Goal: Task Accomplishment & Management: Manage account settings

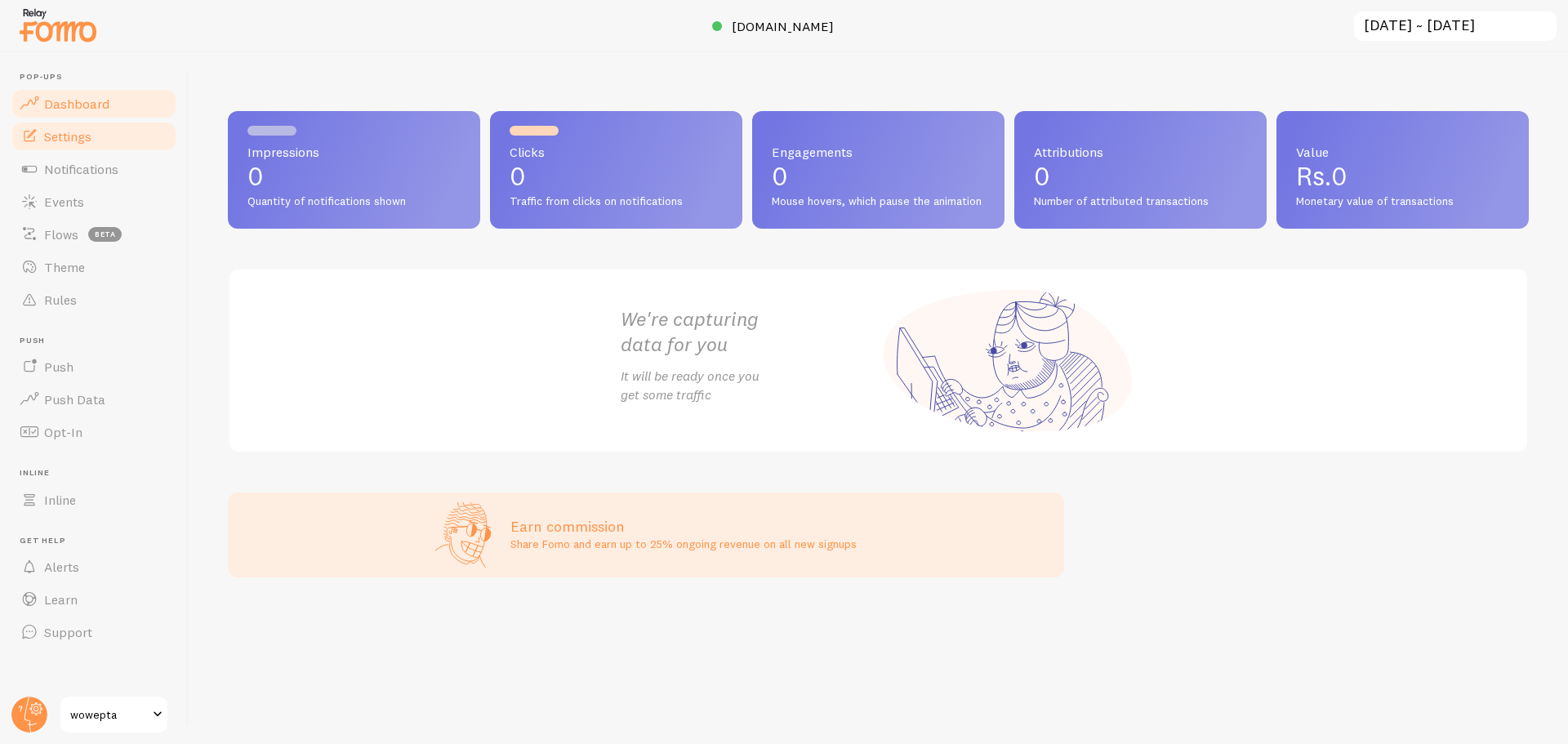
click at [120, 136] on link "Settings" at bounding box center [94, 135] width 169 height 32
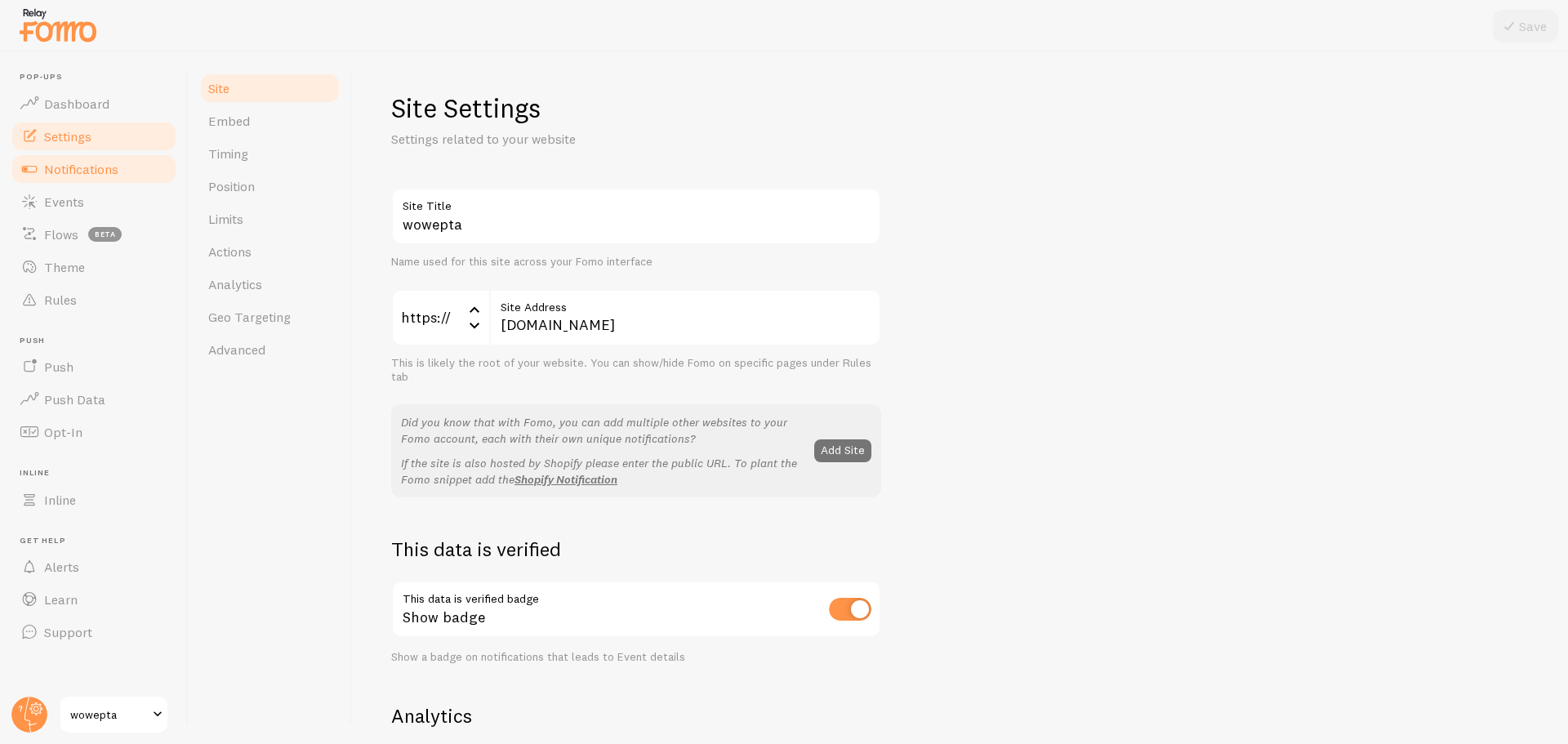
click at [119, 169] on link "Notifications" at bounding box center [94, 169] width 169 height 32
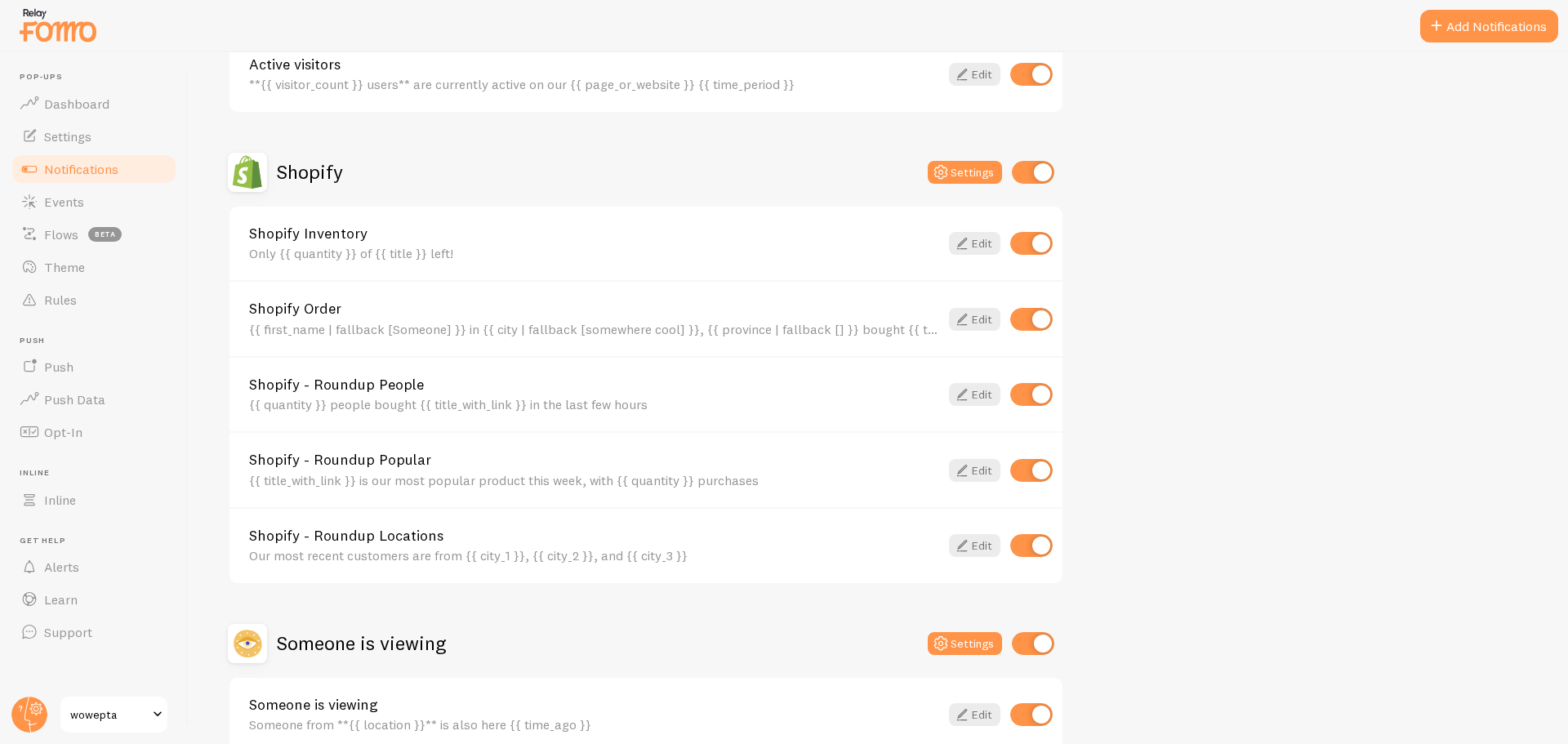
scroll to position [490, 0]
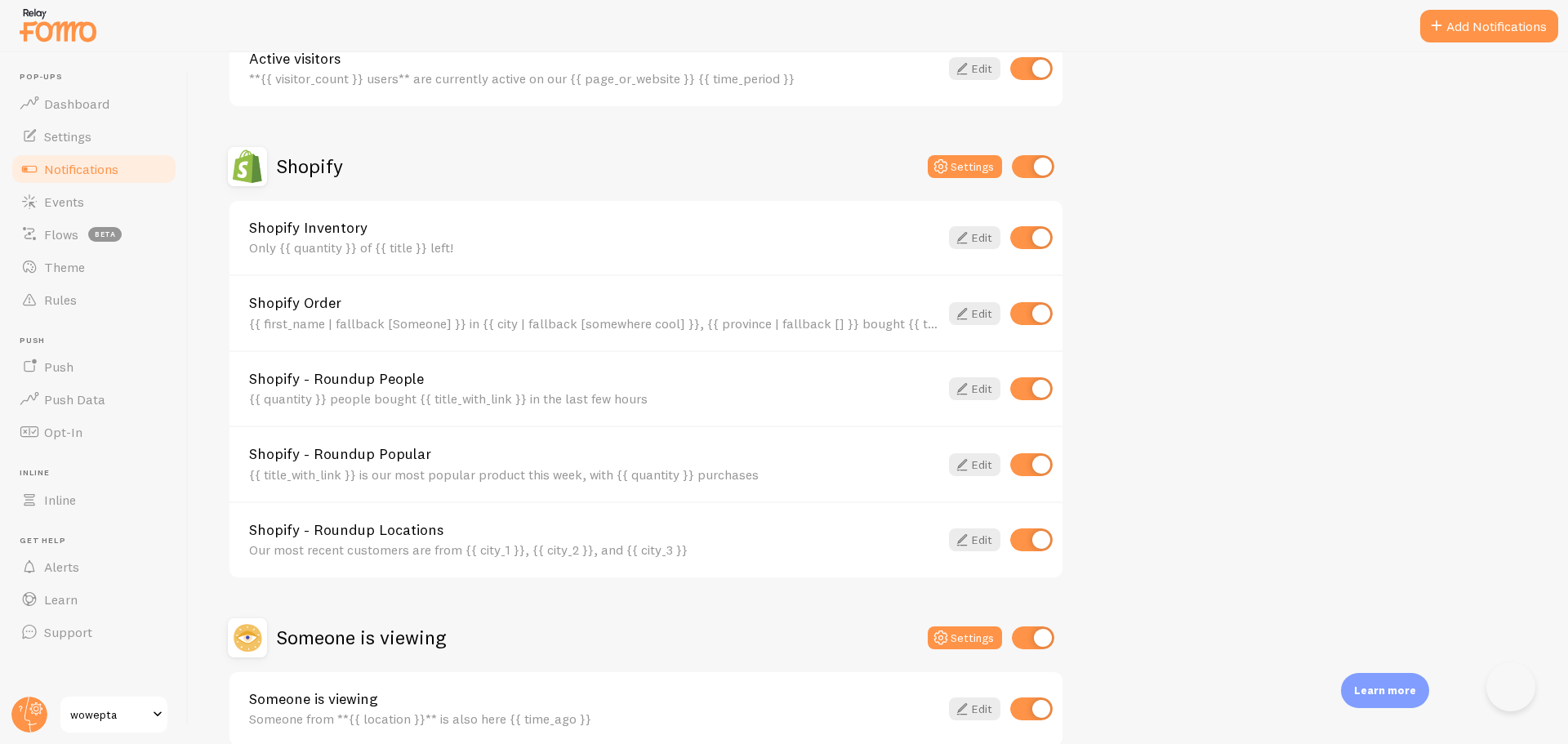
click at [1036, 233] on input "checkbox" at bounding box center [1032, 238] width 42 height 23
checkbox input "false"
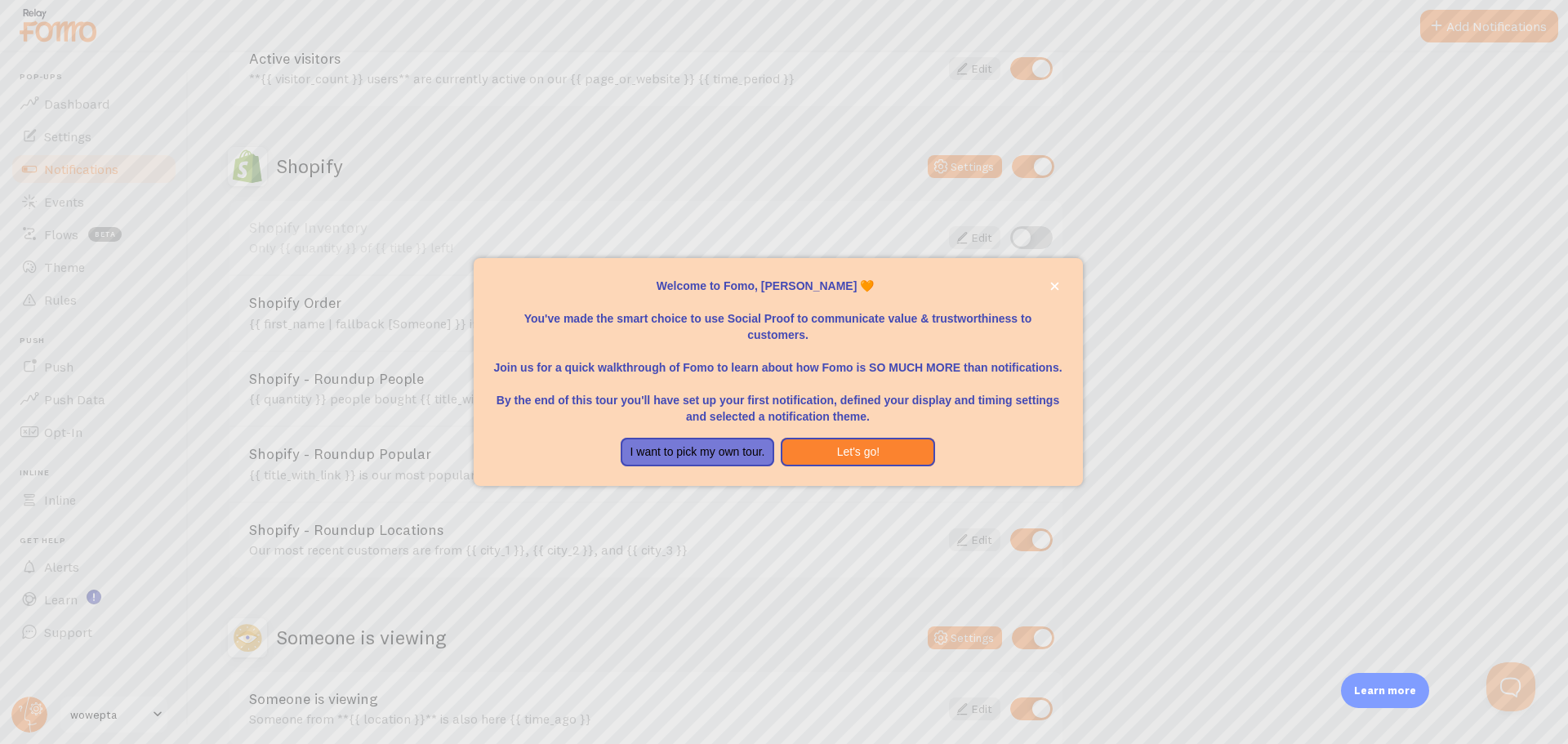
scroll to position [0, 0]
click at [737, 443] on button "I want to pick my own tour." at bounding box center [698, 452] width 155 height 29
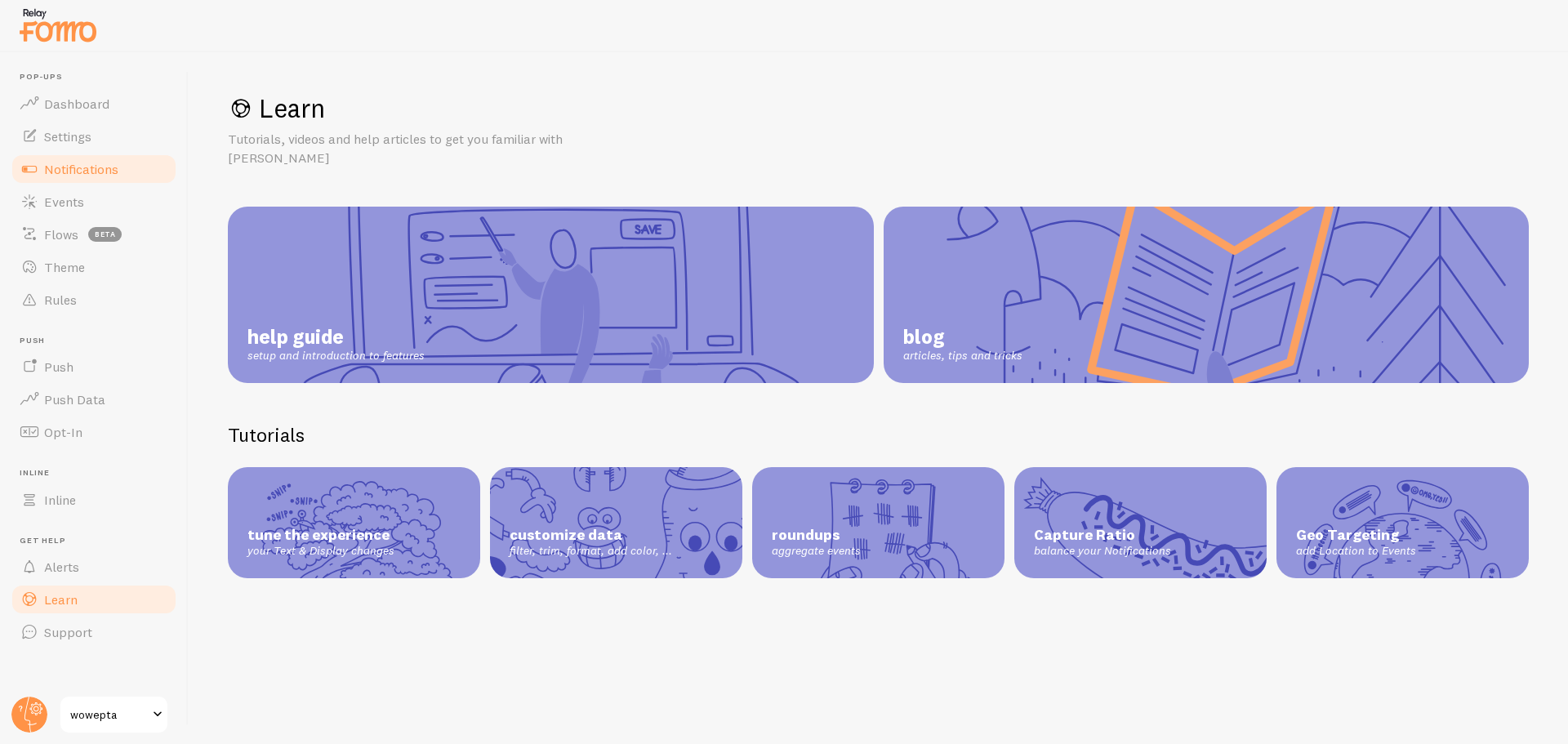
click at [57, 169] on span "Notifications" at bounding box center [81, 169] width 75 height 17
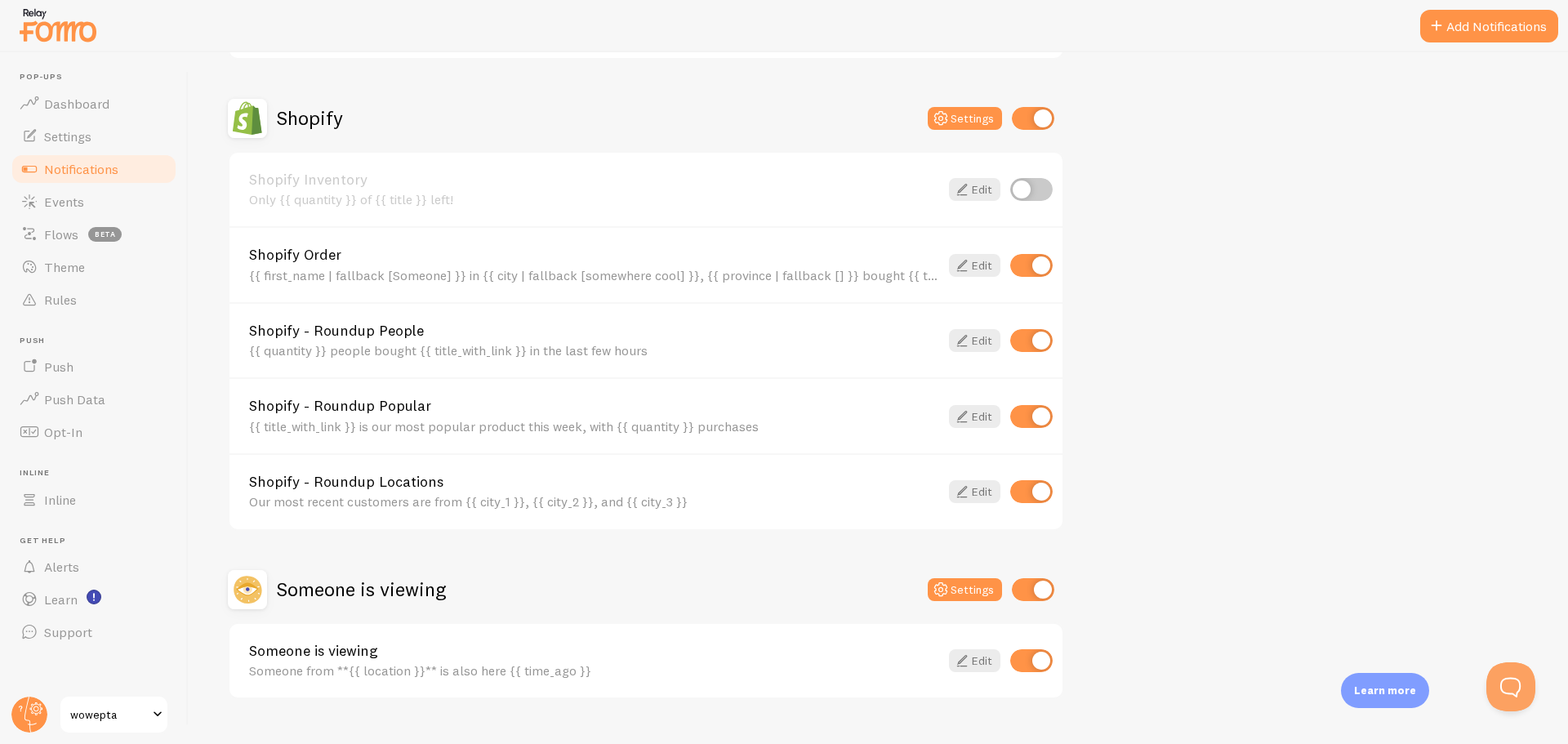
scroll to position [539, 0]
click at [1022, 418] on input "checkbox" at bounding box center [1032, 415] width 42 height 23
checkbox input "false"
click at [1029, 342] on input "checkbox" at bounding box center [1032, 339] width 42 height 23
checkbox input "false"
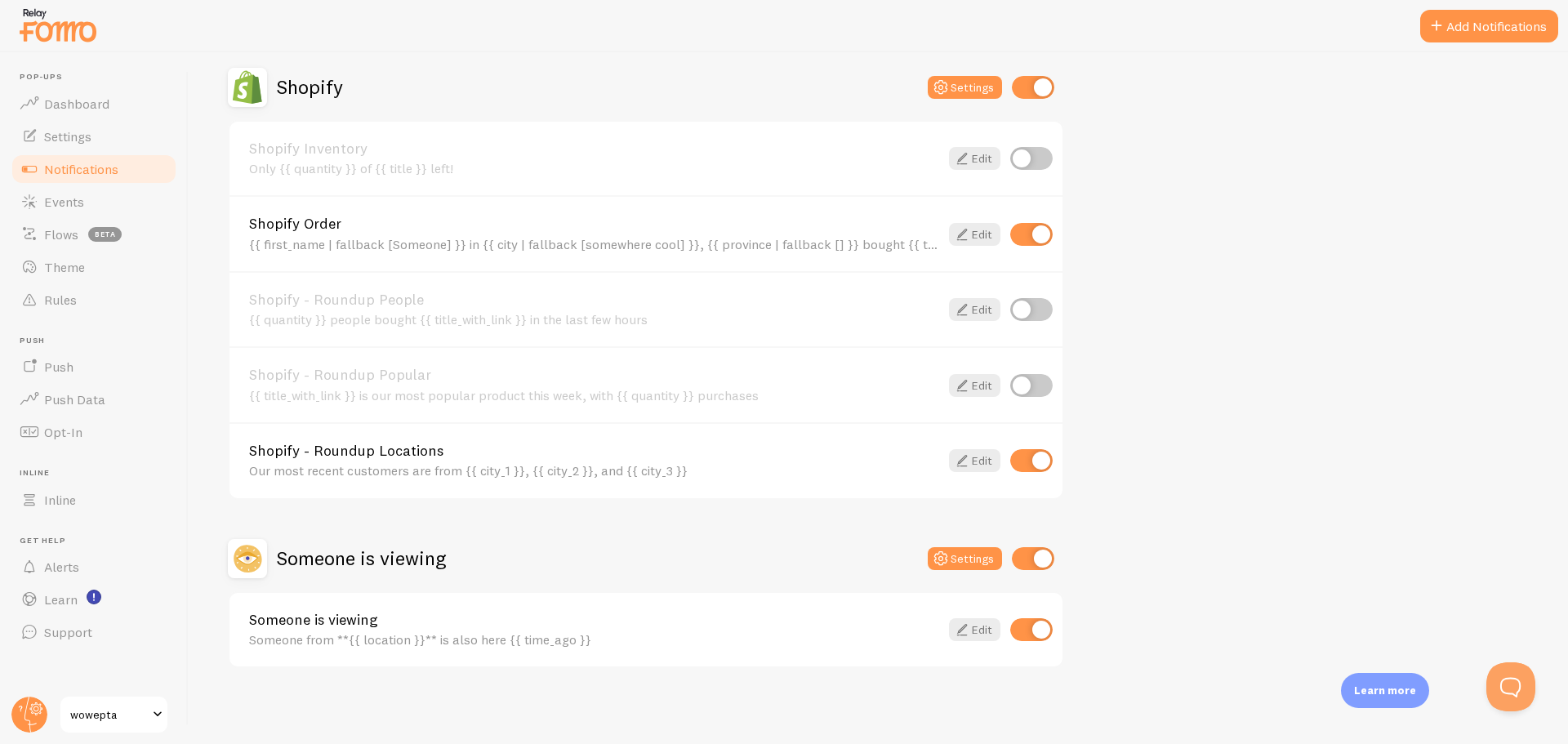
scroll to position [571, 0]
click at [966, 234] on icon at bounding box center [962, 231] width 19 height 19
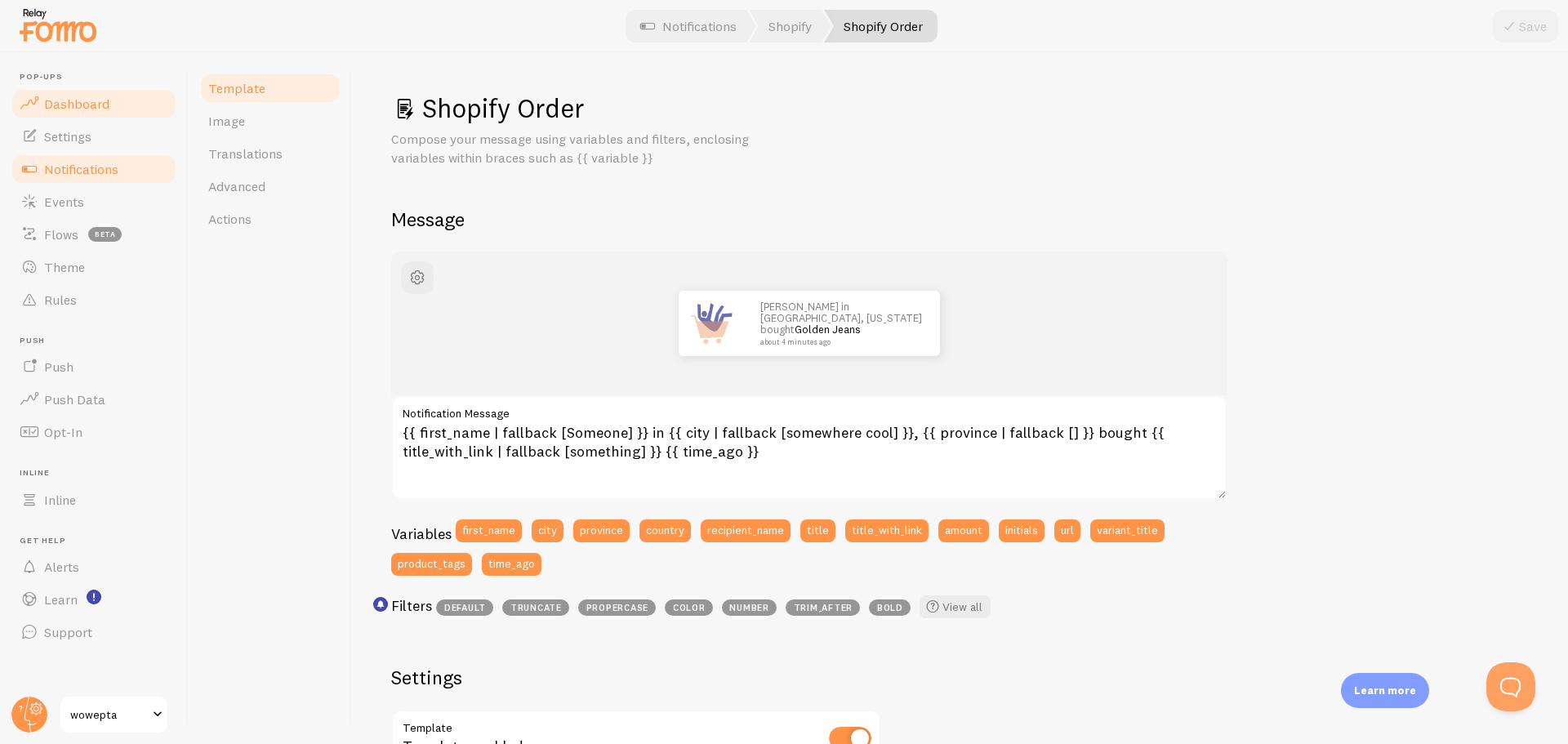
click at [74, 105] on span "Dashboard" at bounding box center [76, 104] width 65 height 17
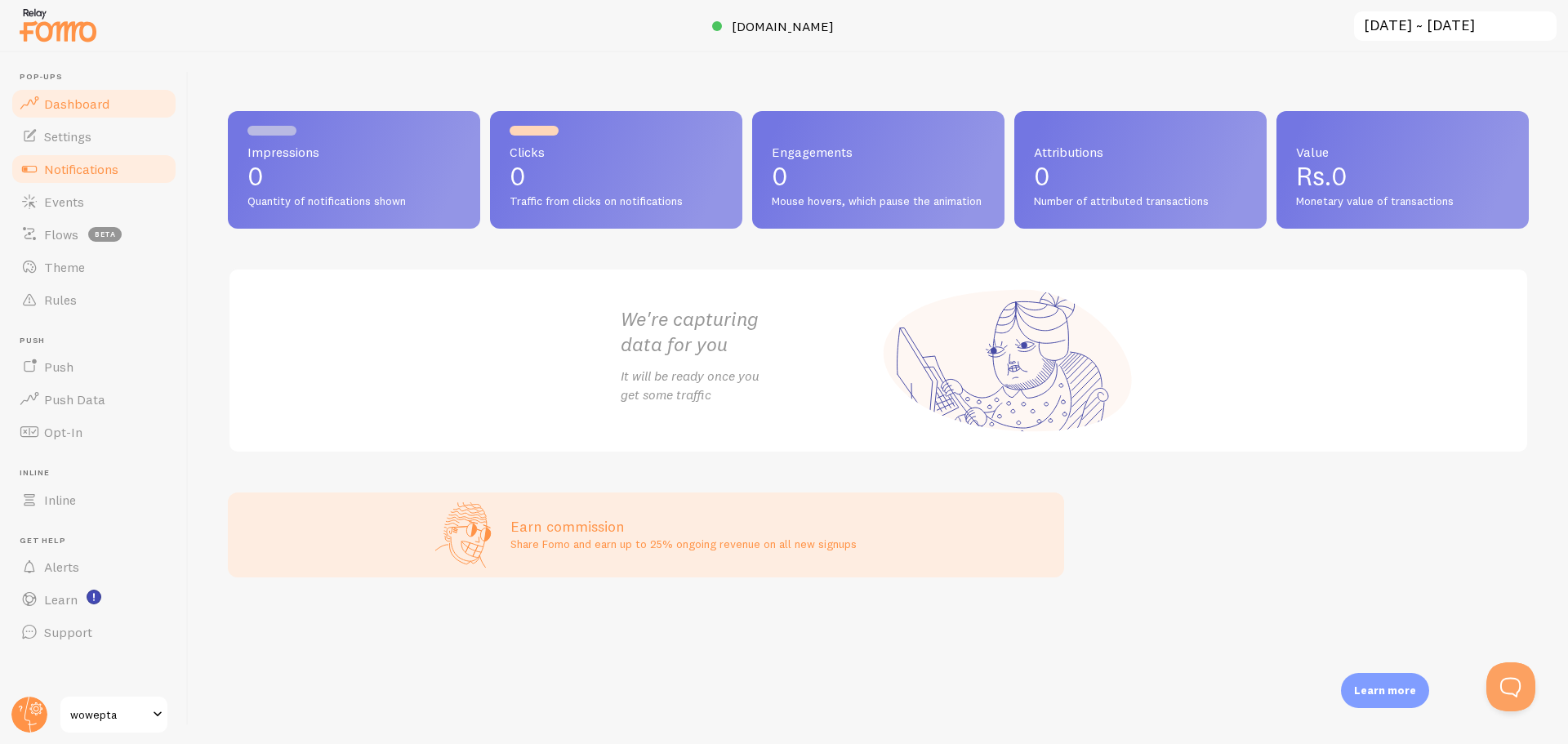
click at [88, 162] on span "Notifications" at bounding box center [81, 169] width 75 height 17
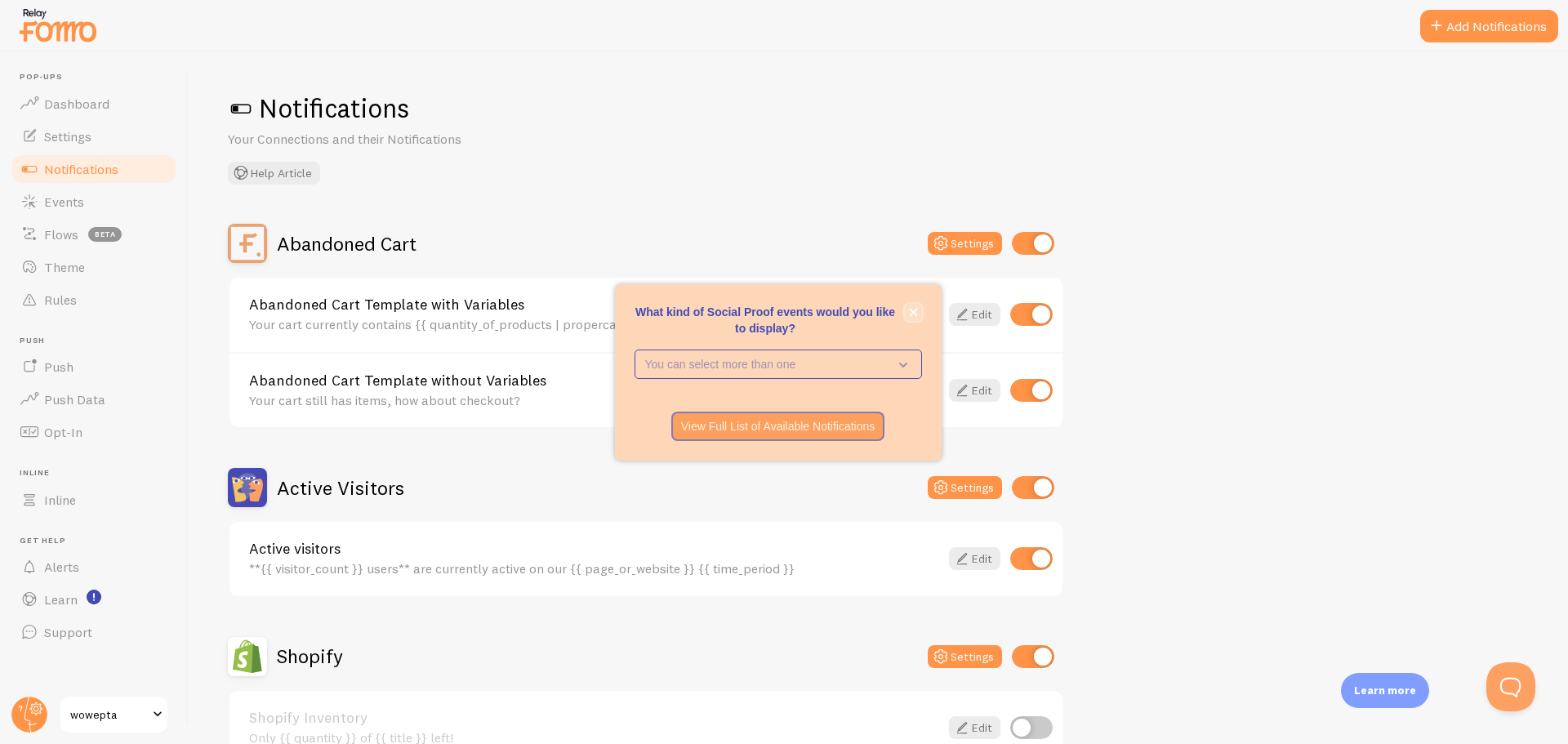
click at [915, 313] on icon "close," at bounding box center [913, 311] width 8 height 8
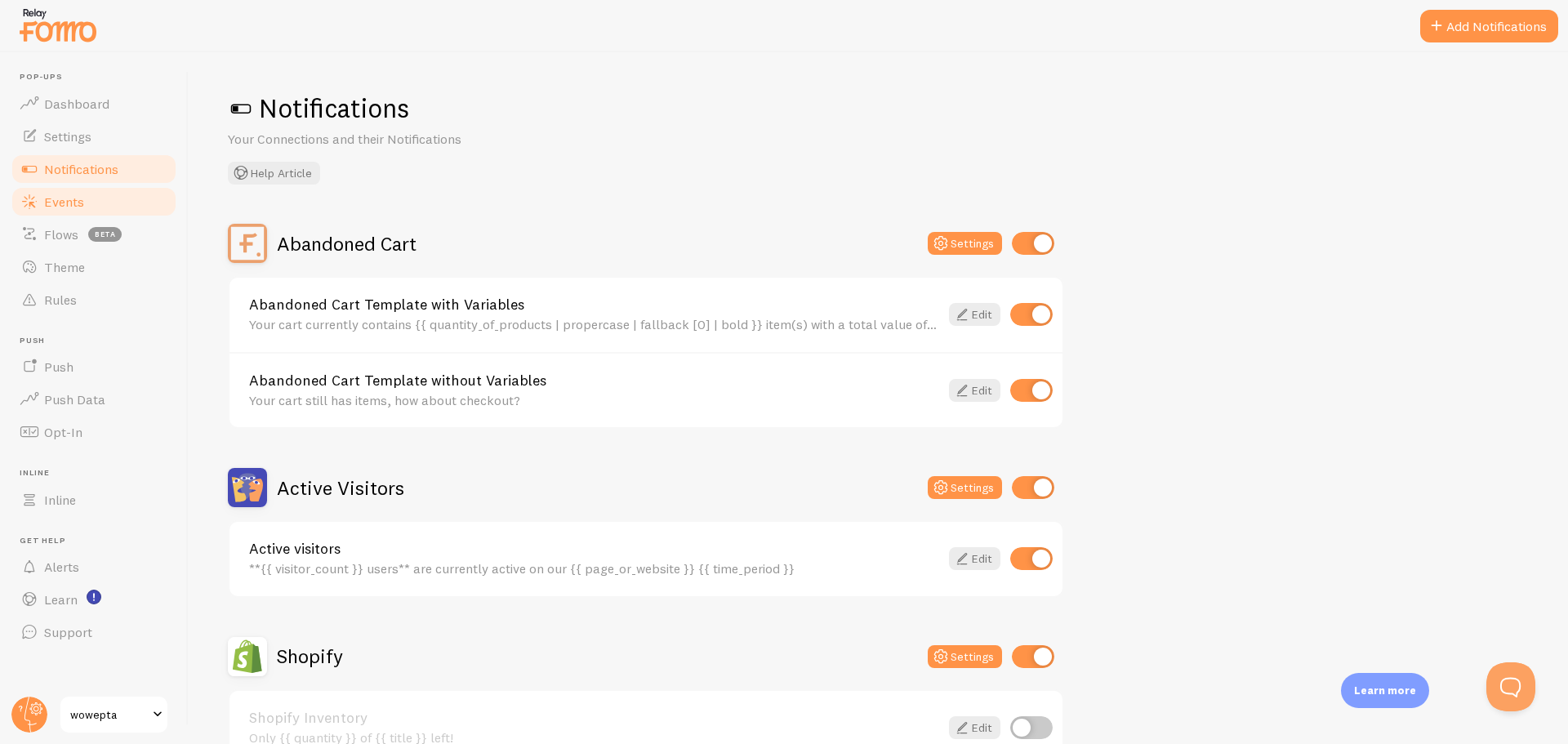
click at [80, 204] on span "Events" at bounding box center [64, 202] width 40 height 17
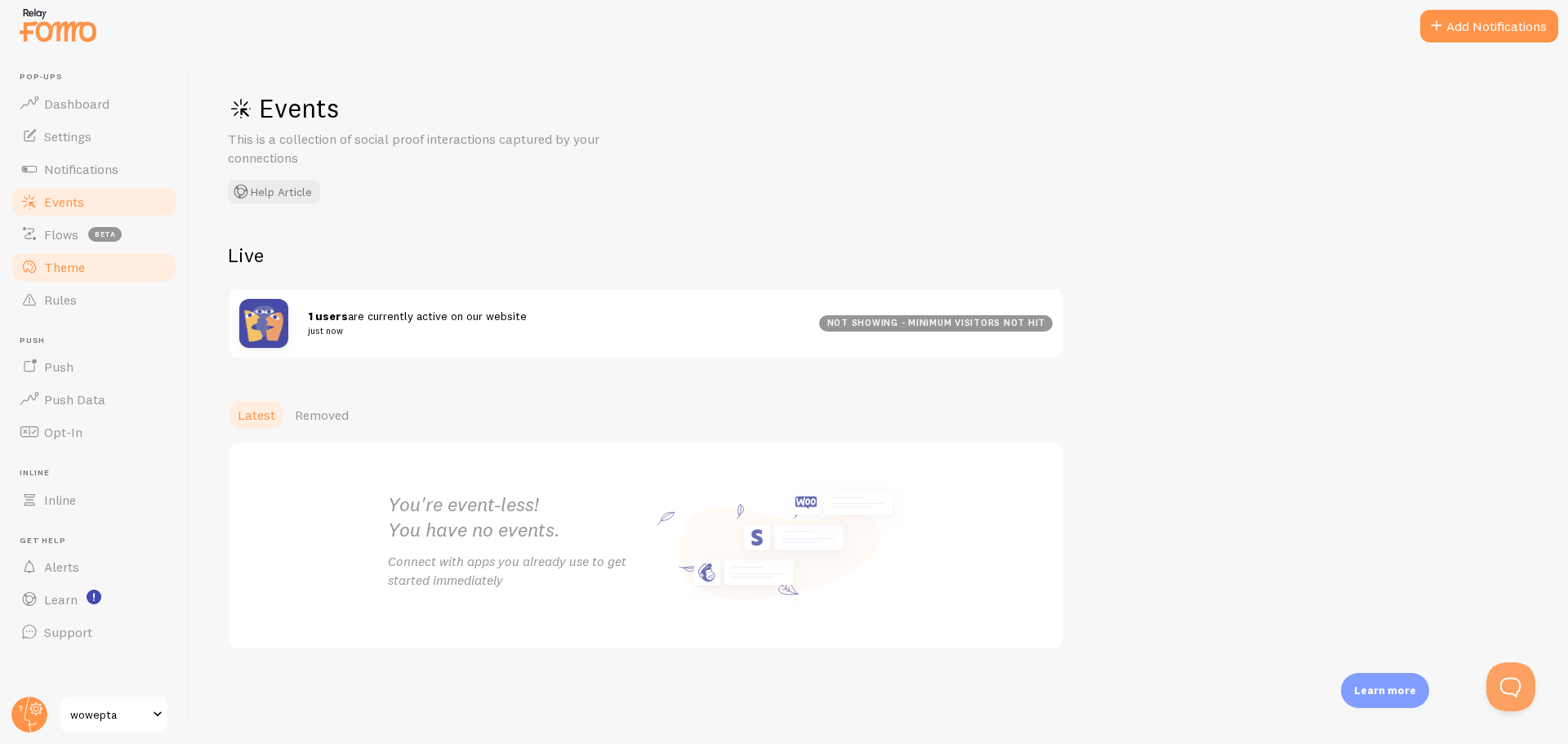
click at [94, 270] on link "Theme" at bounding box center [94, 266] width 169 height 32
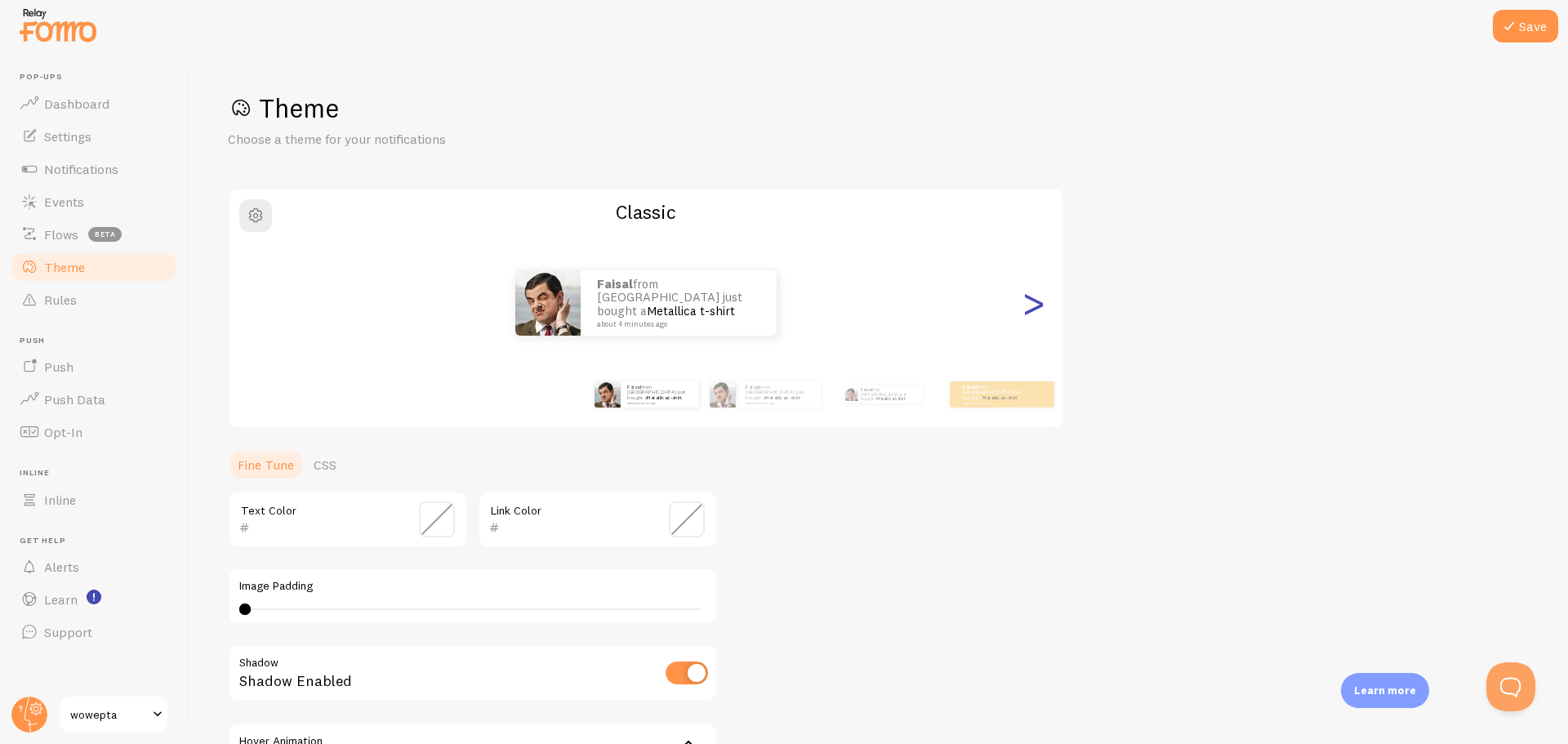
click at [1039, 309] on div ">" at bounding box center [1033, 303] width 19 height 118
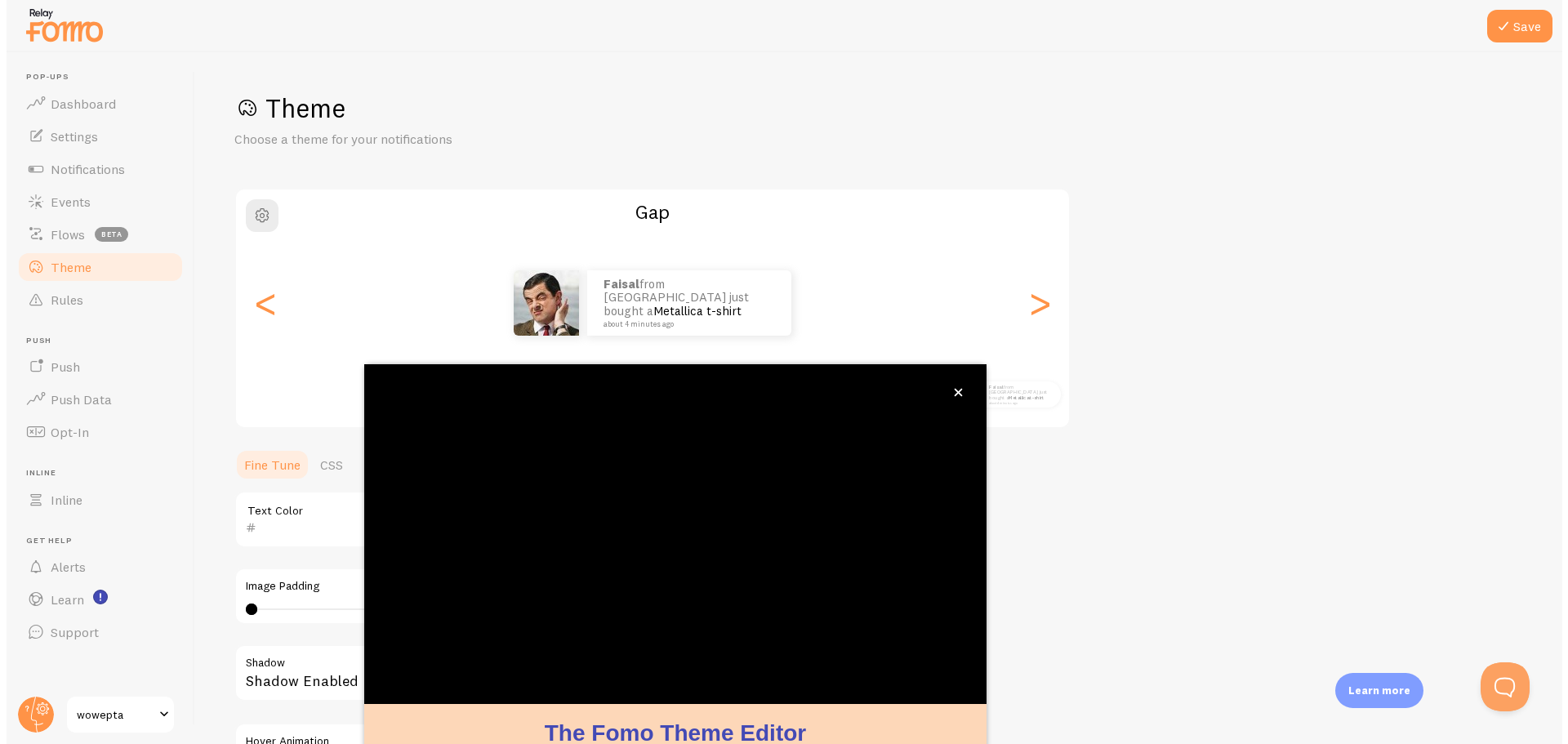
scroll to position [66, 0]
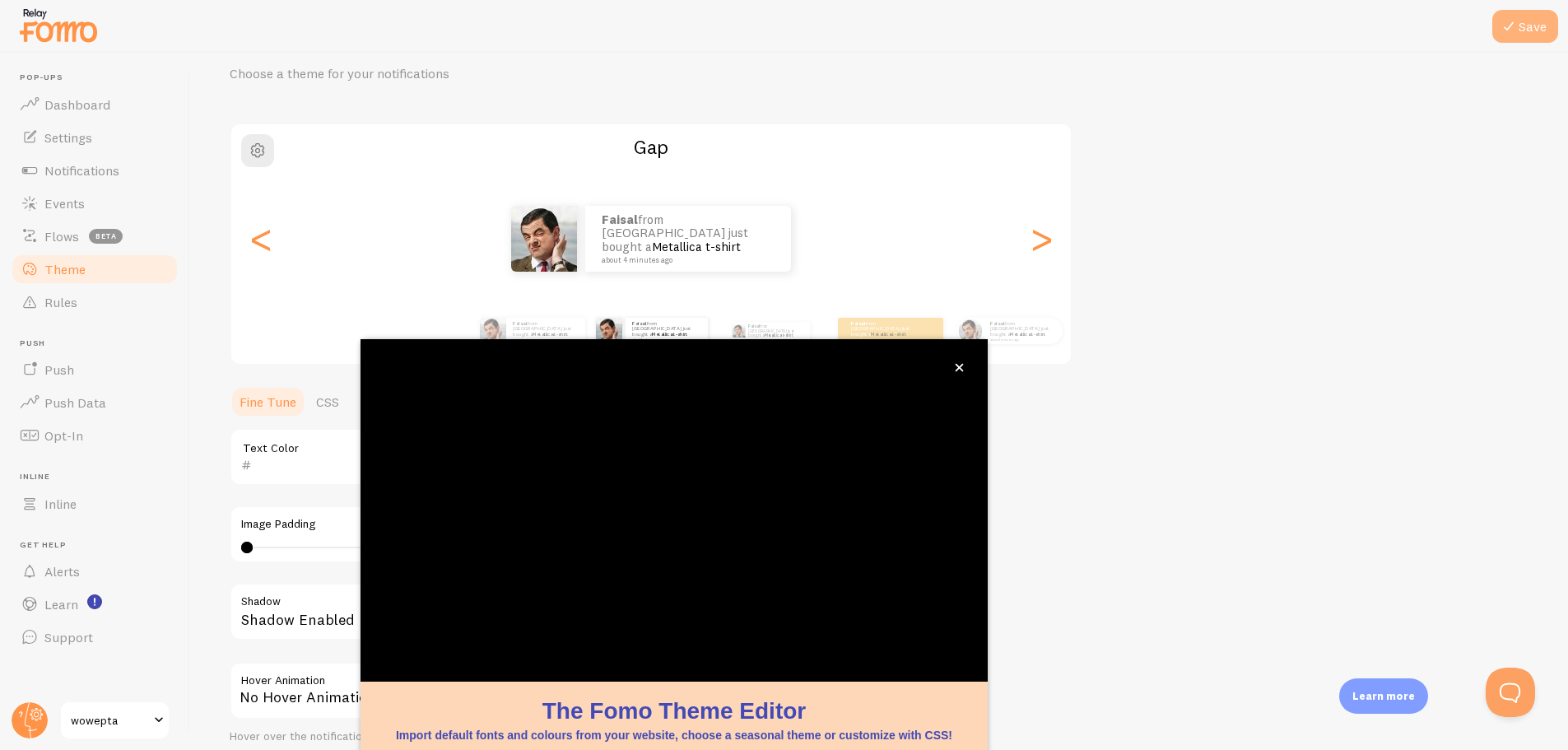
click at [1544, 32] on button "Save" at bounding box center [1524, 26] width 66 height 32
click at [961, 364] on icon "close," at bounding box center [959, 368] width 9 height 9
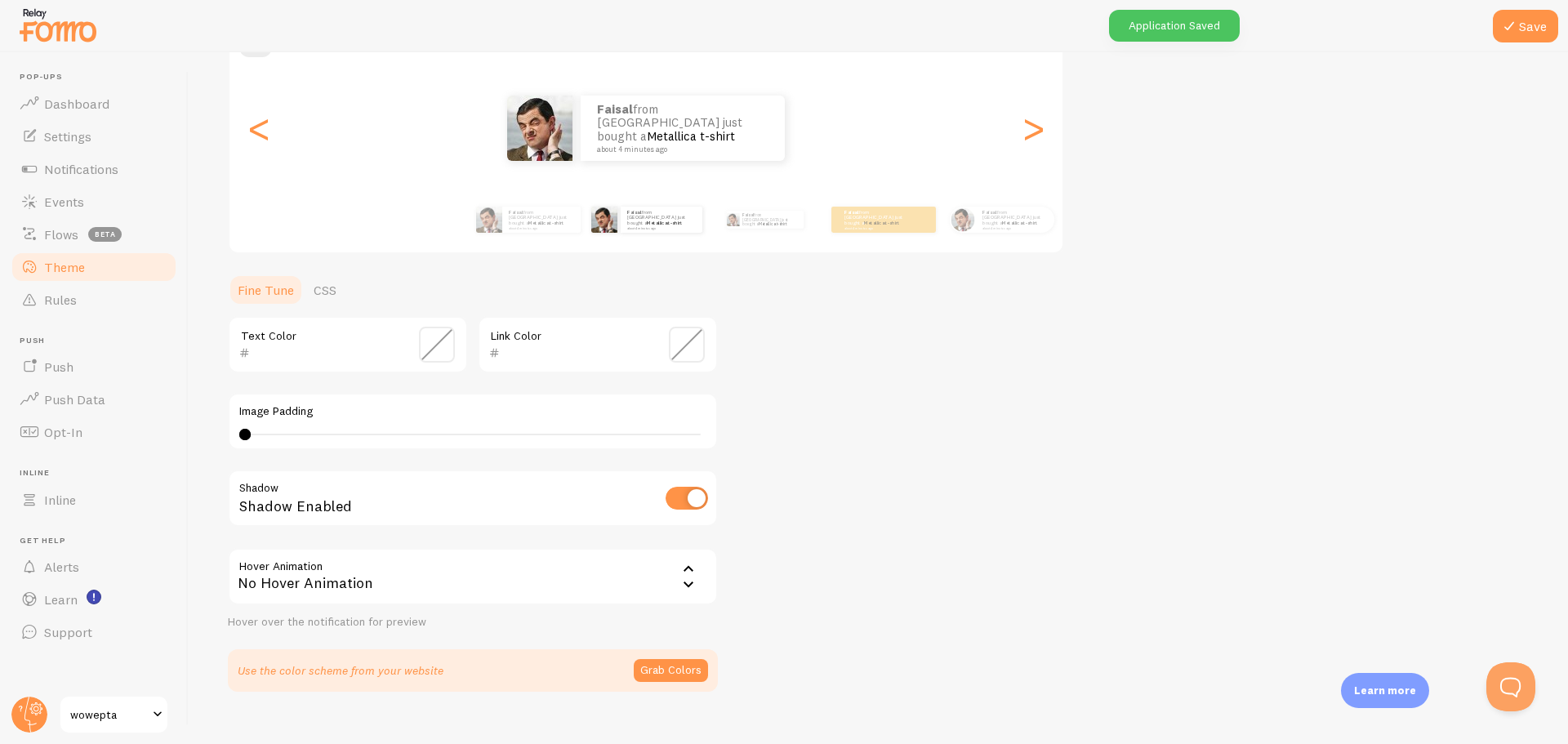
scroll to position [201, 0]
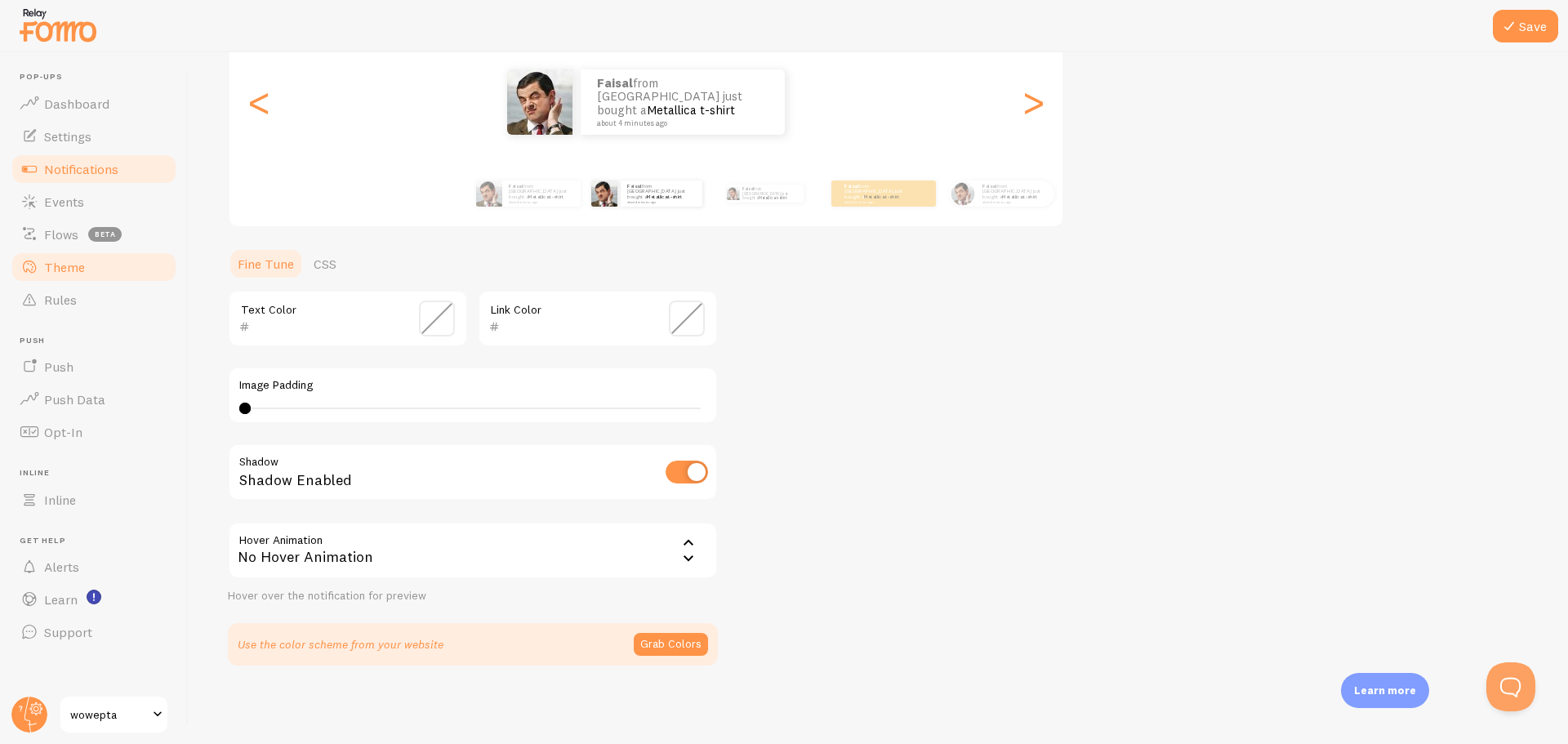
click at [119, 158] on link "Notifications" at bounding box center [94, 169] width 169 height 32
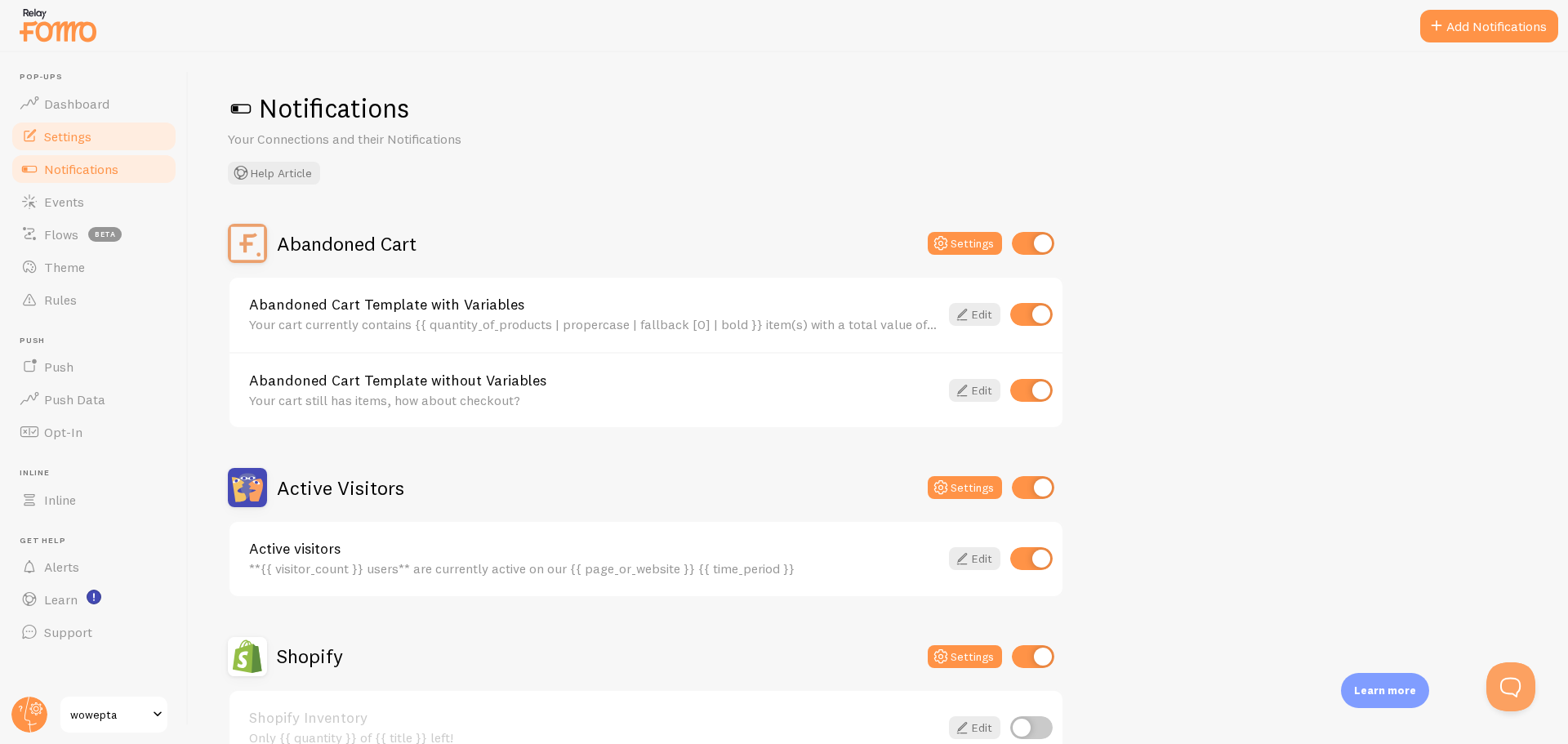
click at [119, 137] on link "Settings" at bounding box center [94, 135] width 169 height 32
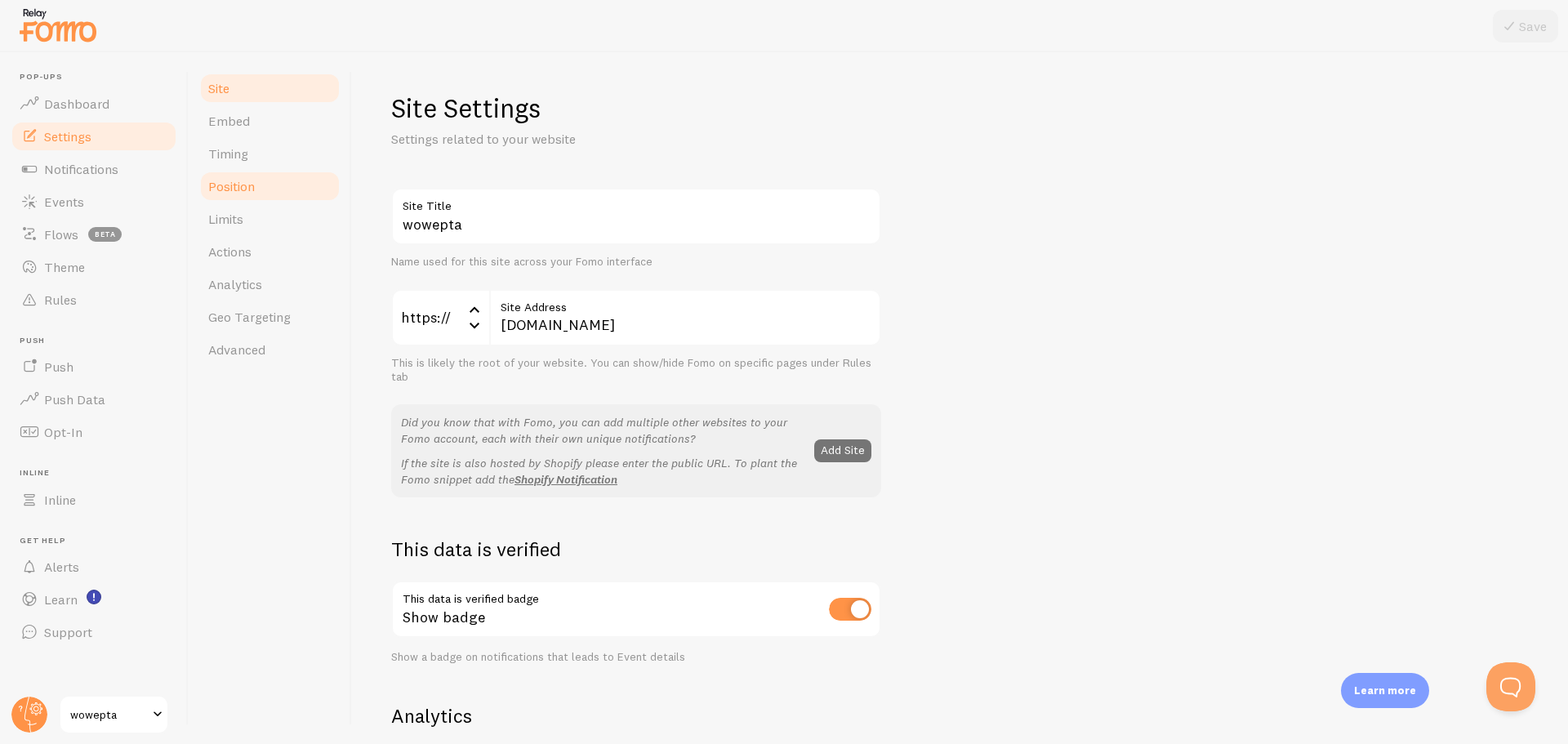
click at [263, 183] on link "Position" at bounding box center [269, 185] width 143 height 32
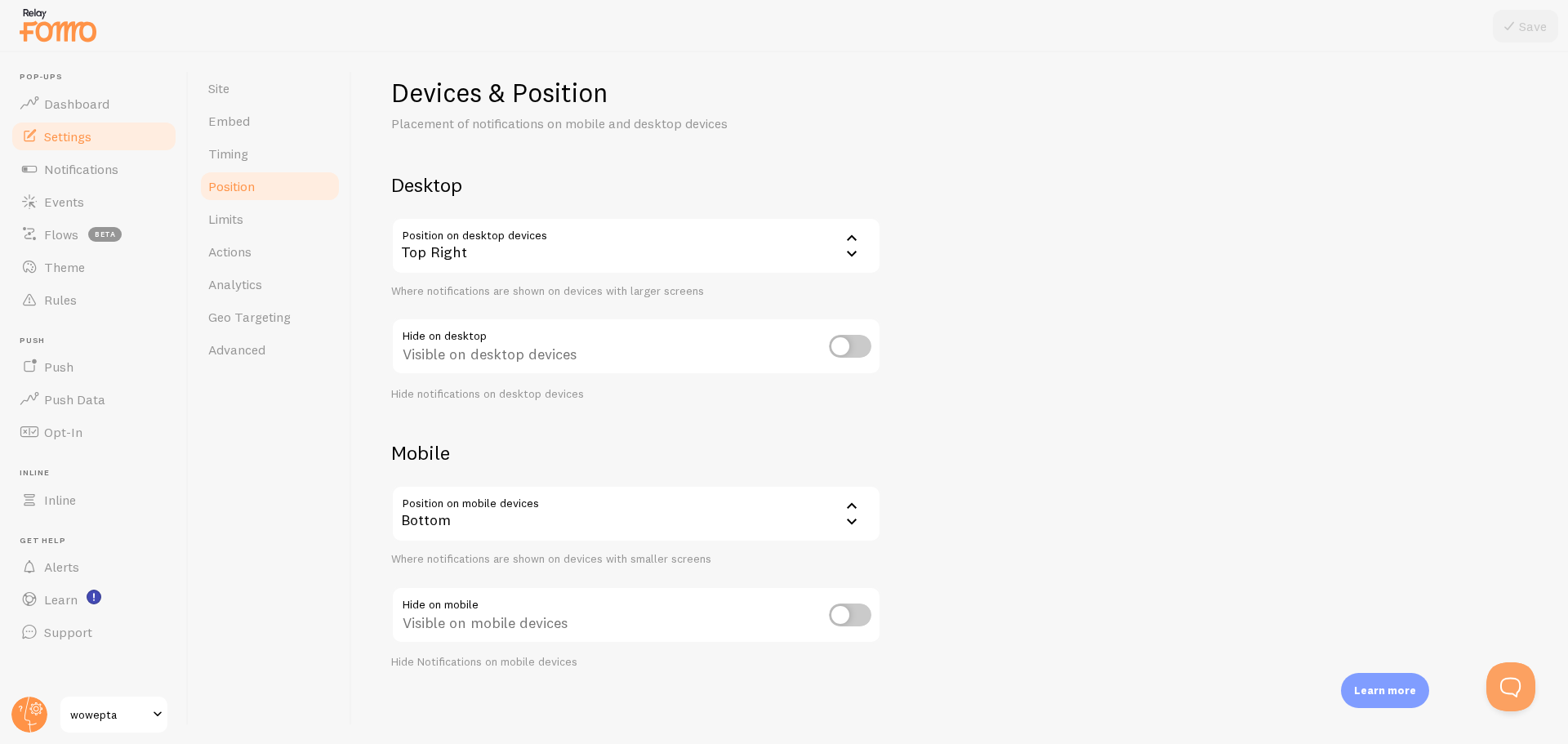
scroll to position [19, 0]
click at [486, 495] on div "Bottom" at bounding box center [637, 509] width 490 height 57
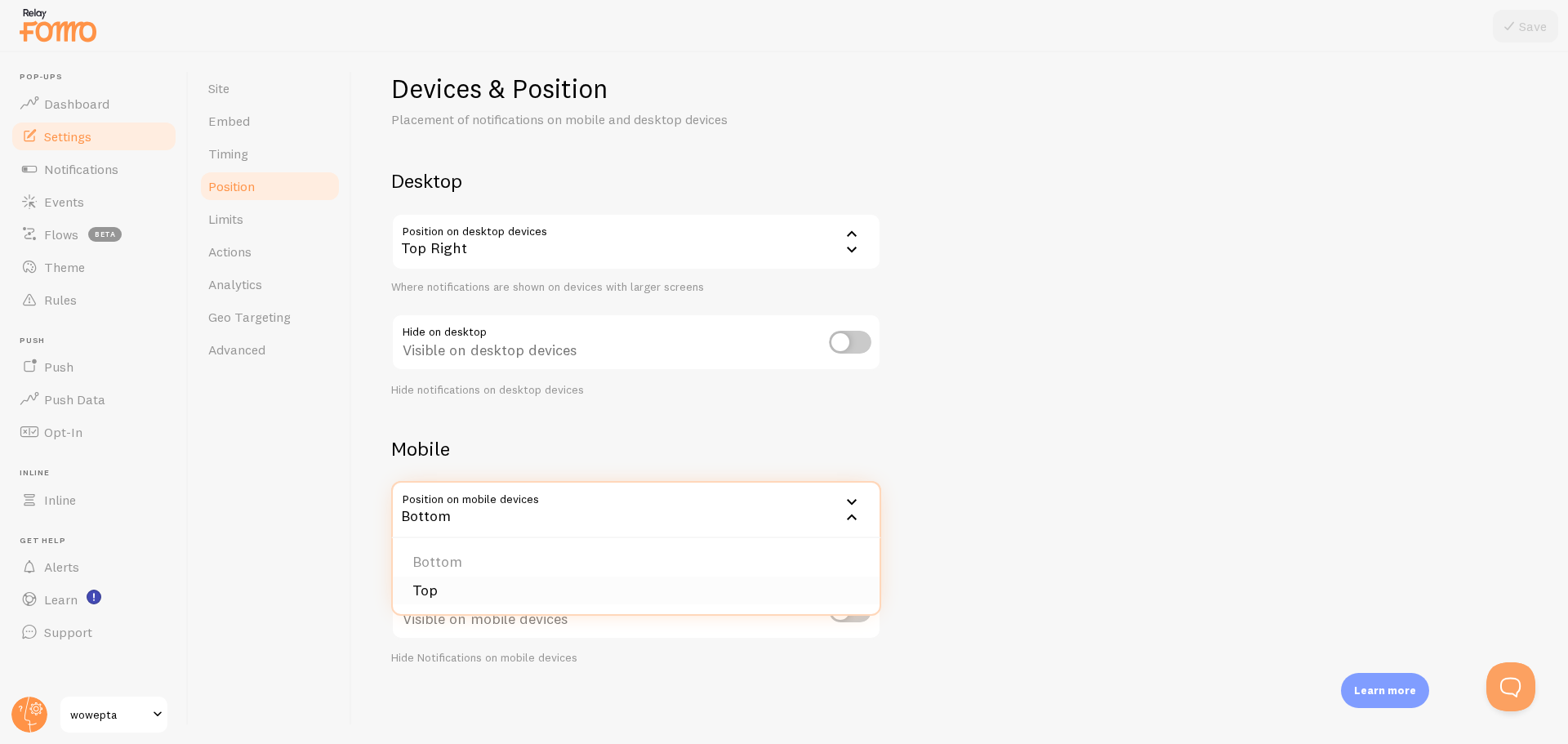
click at [461, 600] on li "Top" at bounding box center [636, 590] width 486 height 29
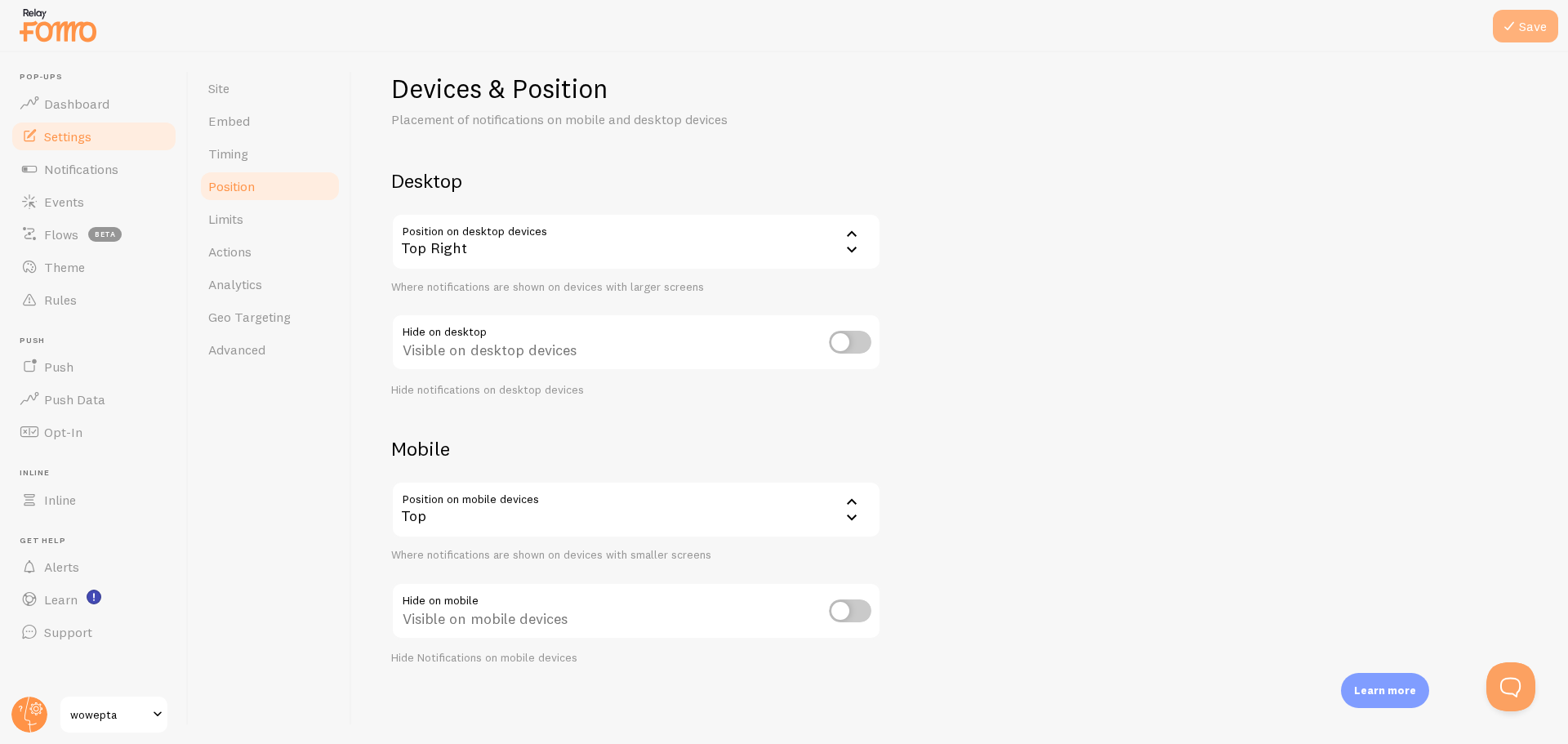
click at [1515, 27] on icon at bounding box center [1508, 26] width 19 height 19
